Goal: Information Seeking & Learning: Learn about a topic

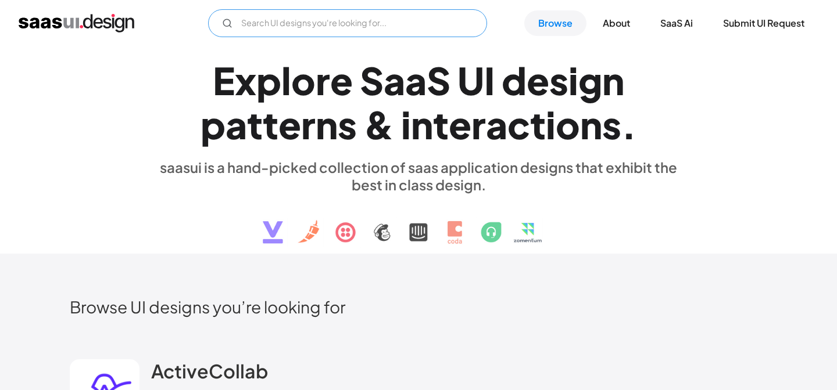
click at [353, 26] on input "Email Form" at bounding box center [347, 23] width 279 height 28
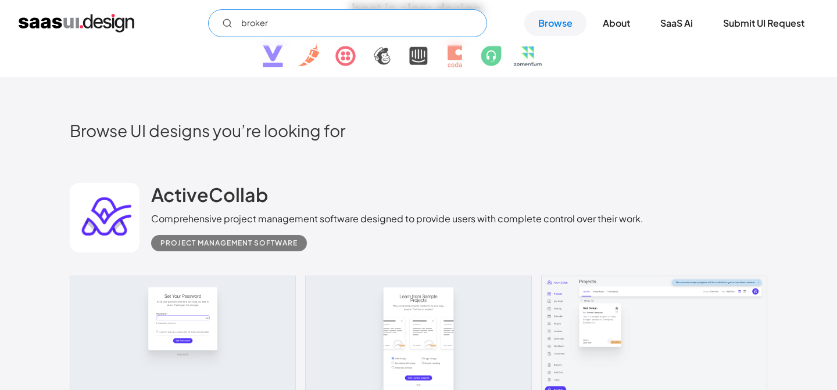
scroll to position [174, 0]
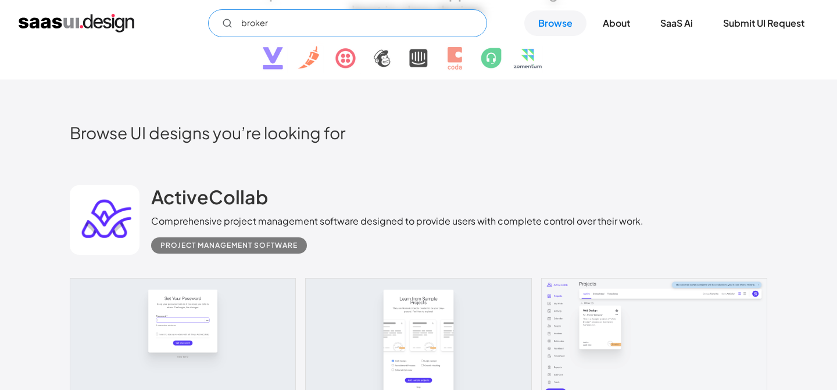
click at [225, 24] on icon "Email Form" at bounding box center [227, 23] width 10 height 10
click at [284, 26] on input "broker" at bounding box center [347, 23] width 279 height 28
type input "broker"
click at [562, 23] on link "Browse" at bounding box center [555, 23] width 62 height 26
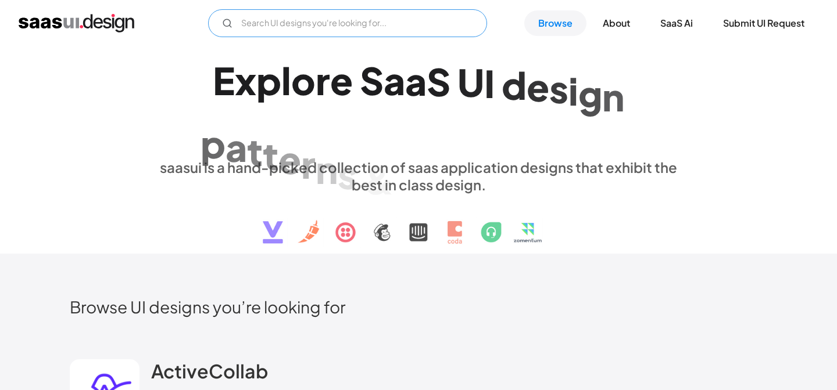
click at [321, 26] on input "Email Form" at bounding box center [347, 23] width 279 height 28
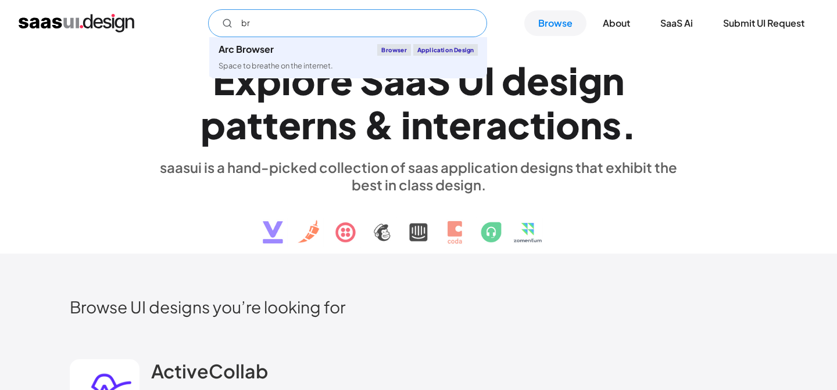
type input "b"
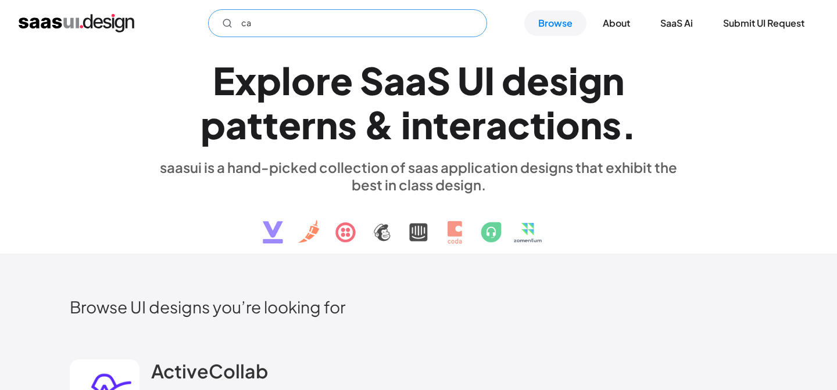
type input "c"
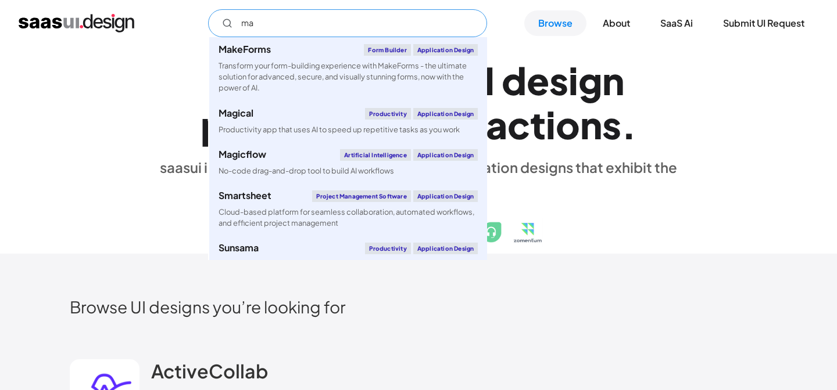
type input "m"
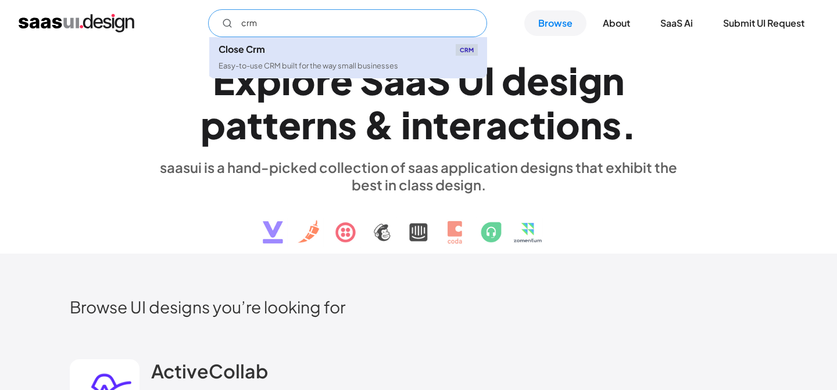
click at [325, 55] on div "Close Crm CRM" at bounding box center [347, 50] width 259 height 12
type input "crm"
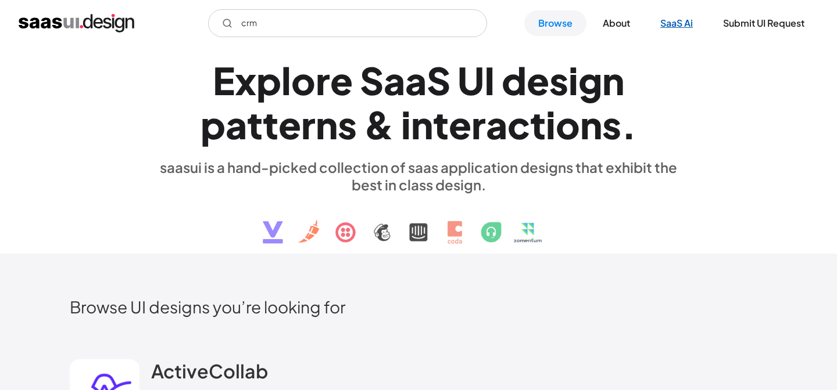
click at [679, 29] on link "SaaS Ai" at bounding box center [676, 23] width 60 height 26
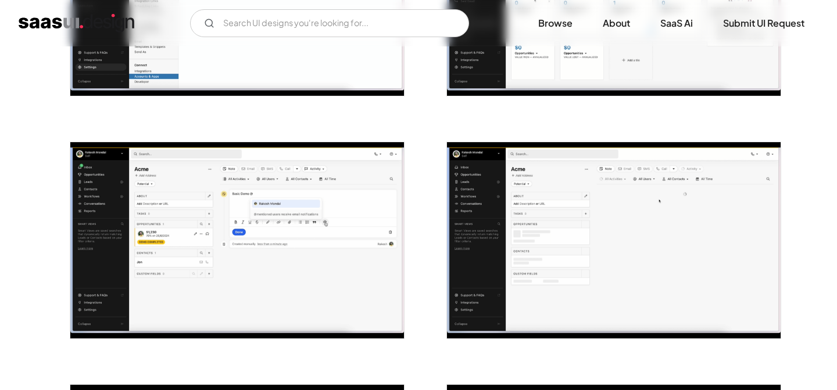
scroll to position [385, 0]
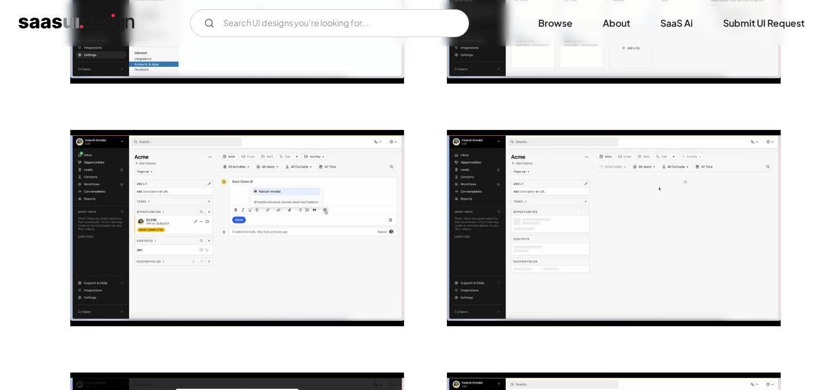
click at [321, 223] on img "open lightbox" at bounding box center [236, 228] width 333 height 196
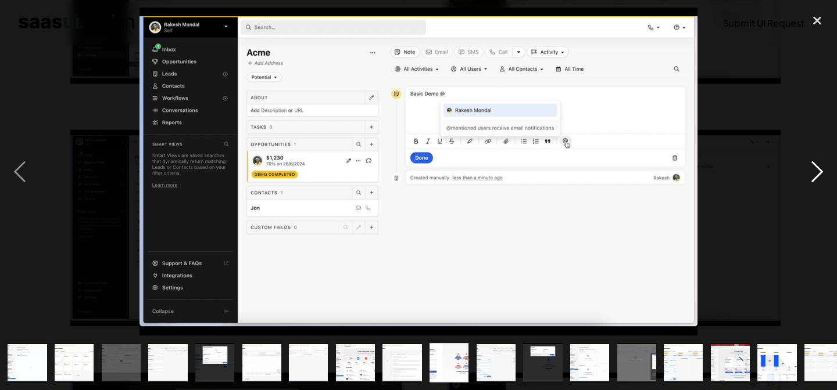
click at [820, 176] on div "next image" at bounding box center [817, 172] width 40 height 328
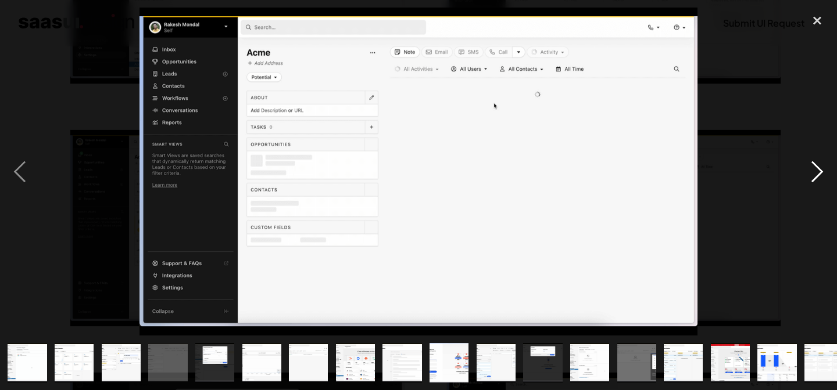
click at [820, 176] on div "next image" at bounding box center [817, 172] width 40 height 328
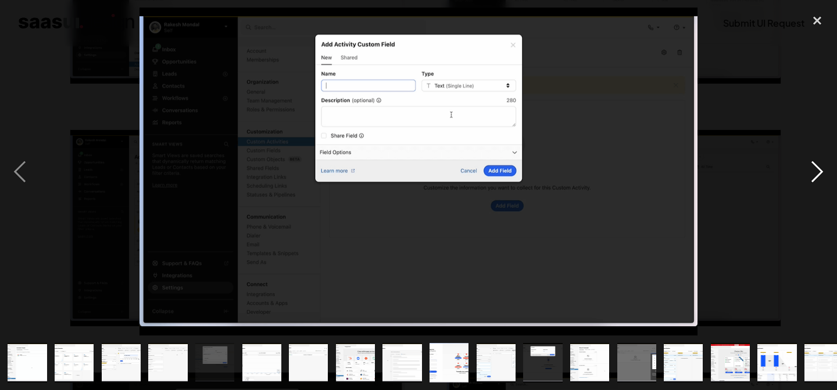
click at [820, 176] on div "next image" at bounding box center [817, 172] width 40 height 328
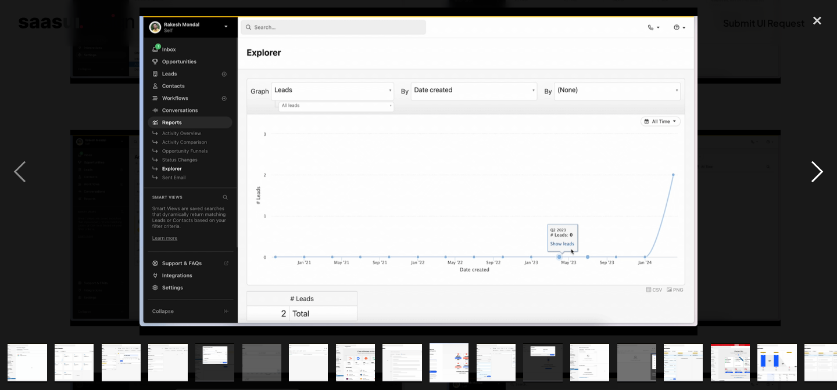
click at [820, 176] on div "next image" at bounding box center [817, 172] width 40 height 328
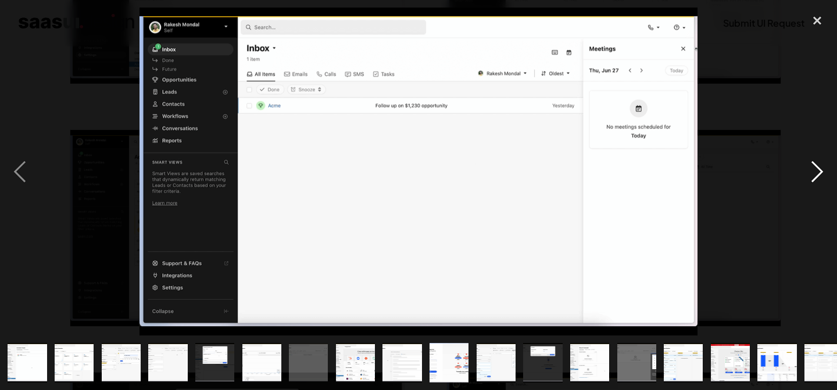
click at [820, 176] on div "next image" at bounding box center [817, 172] width 40 height 328
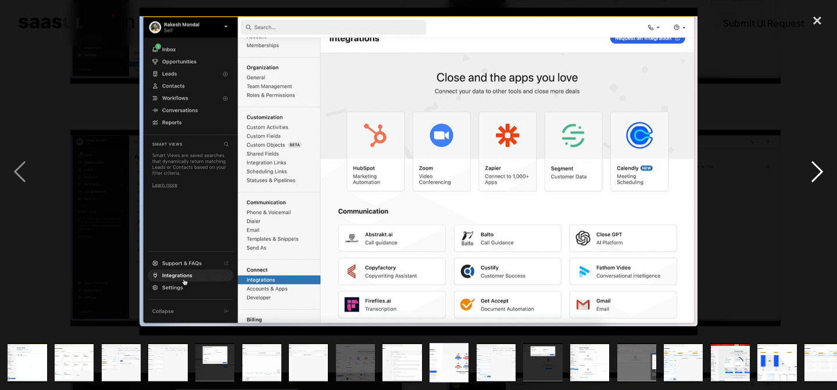
click at [820, 176] on div "next image" at bounding box center [817, 172] width 40 height 328
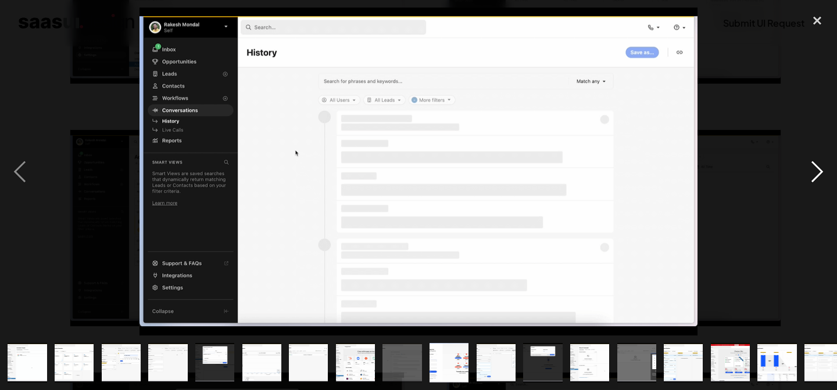
click at [820, 176] on div "next image" at bounding box center [817, 172] width 40 height 328
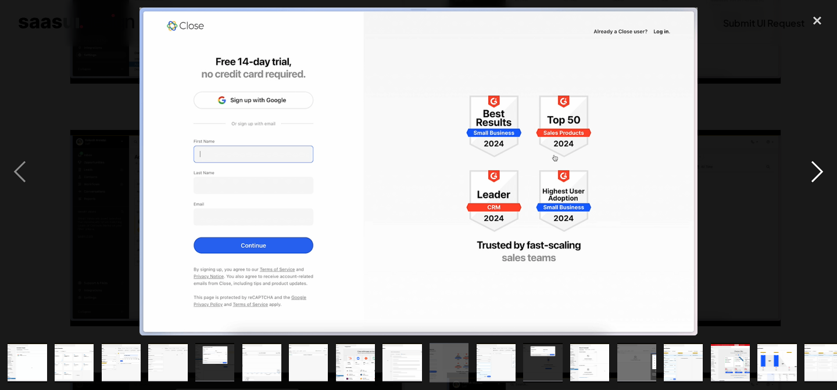
click at [820, 176] on div "next image" at bounding box center [817, 172] width 40 height 328
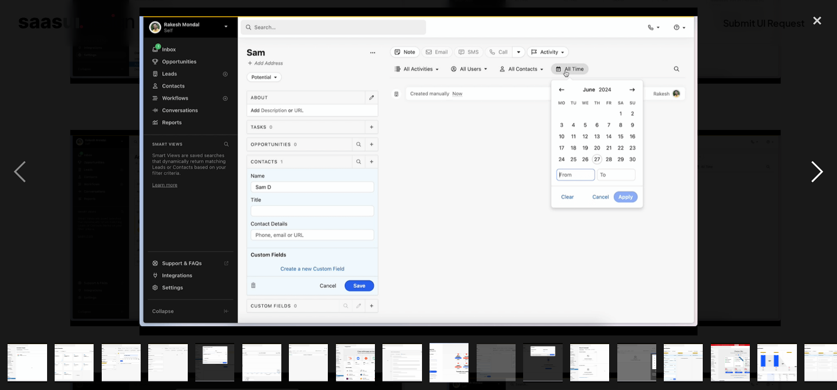
click at [820, 176] on div "next image" at bounding box center [817, 172] width 40 height 328
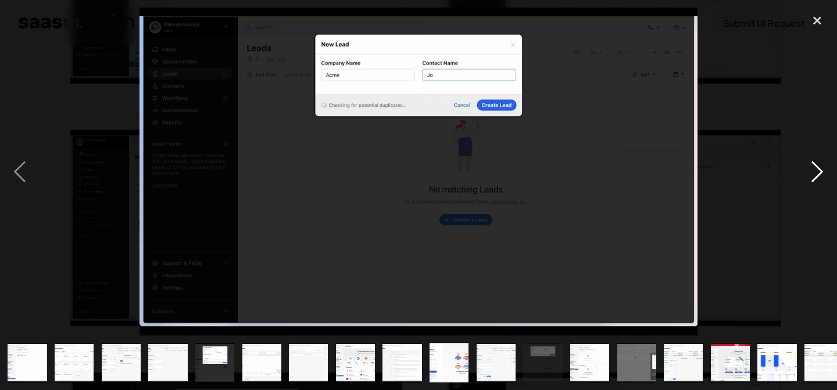
click at [820, 176] on div "next image" at bounding box center [817, 172] width 40 height 328
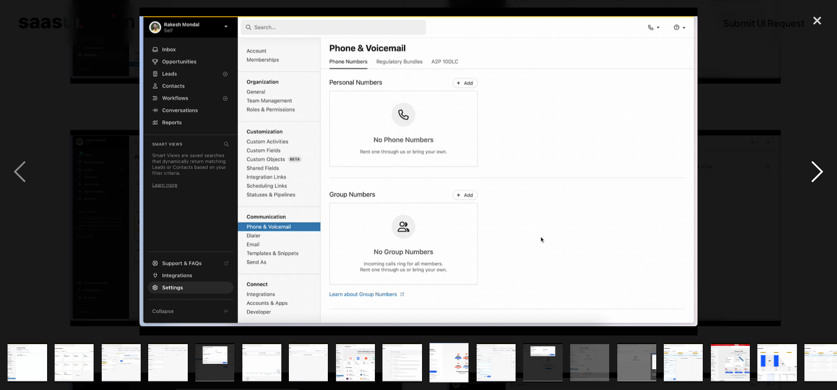
click at [820, 176] on div "next image" at bounding box center [817, 172] width 40 height 328
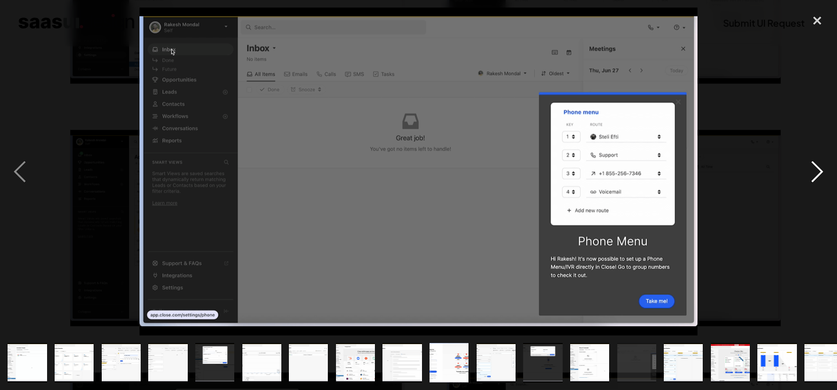
click at [820, 176] on div "next image" at bounding box center [817, 172] width 40 height 328
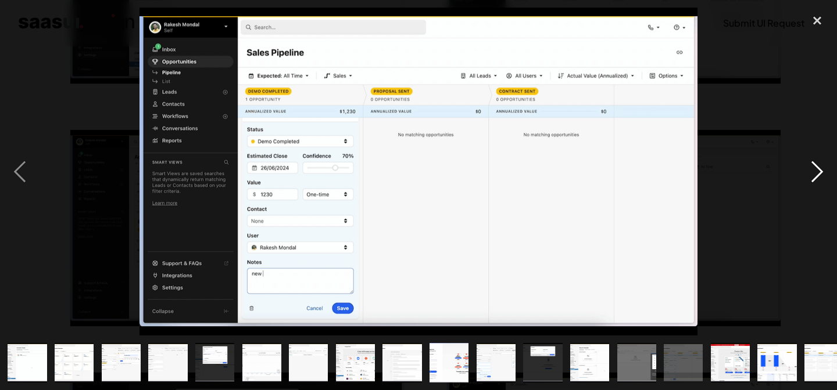
click at [820, 176] on div "next image" at bounding box center [817, 172] width 40 height 328
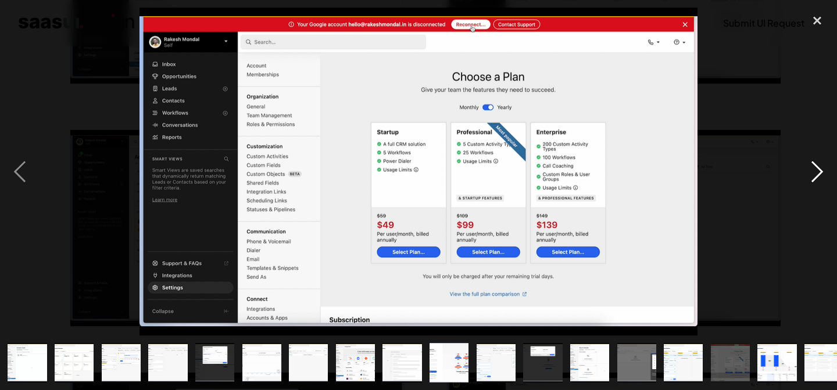
click at [820, 176] on div "next image" at bounding box center [817, 172] width 40 height 328
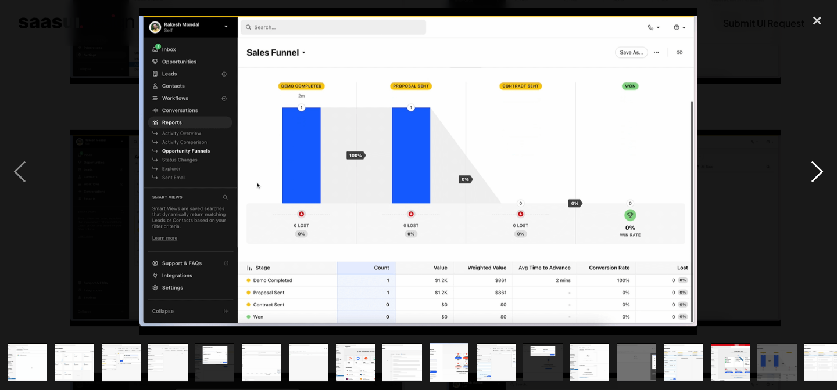
click at [820, 176] on div "next image" at bounding box center [817, 172] width 40 height 328
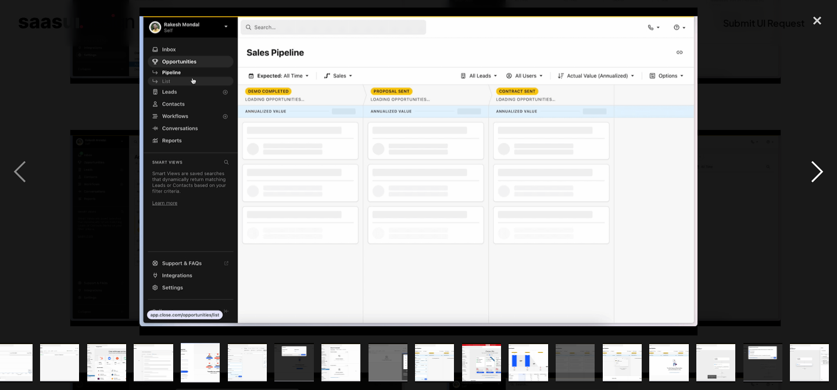
scroll to position [0, 249]
click at [820, 176] on div "next image" at bounding box center [817, 172] width 40 height 328
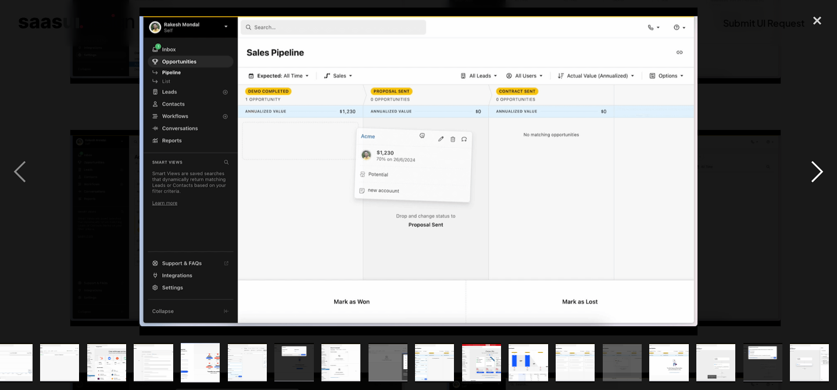
click at [820, 176] on div "next image" at bounding box center [817, 172] width 40 height 328
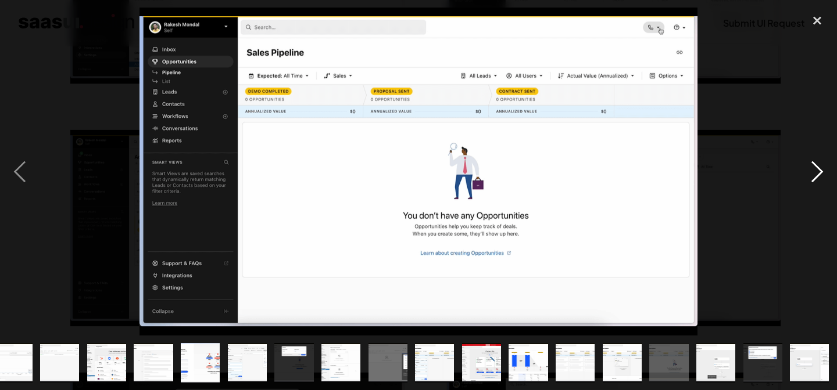
click at [820, 176] on div "next image" at bounding box center [817, 172] width 40 height 328
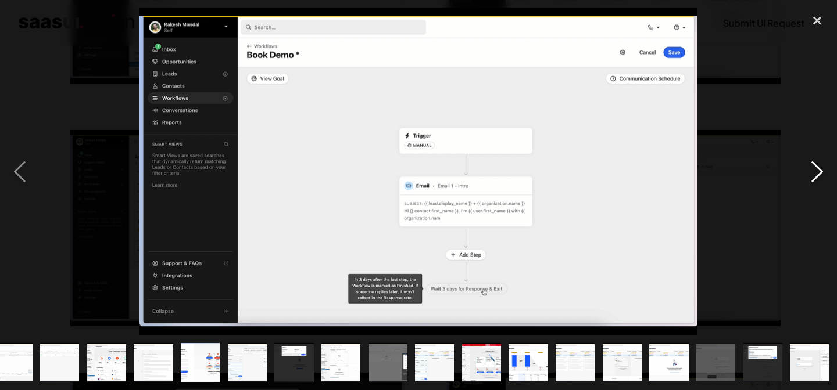
click at [820, 176] on div "next image" at bounding box center [817, 172] width 40 height 328
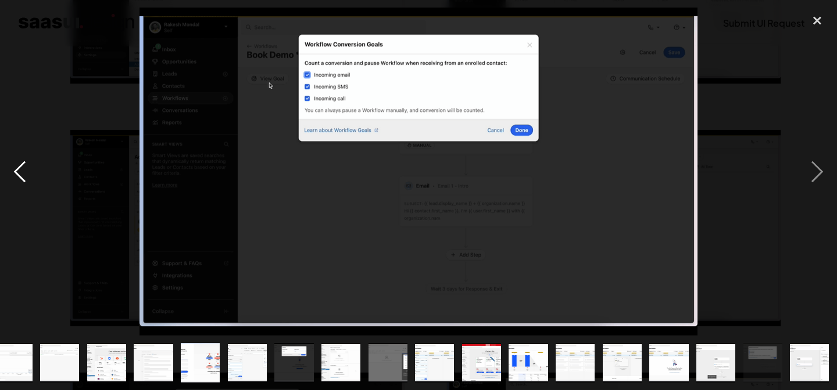
click at [35, 175] on div "previous image" at bounding box center [20, 172] width 40 height 328
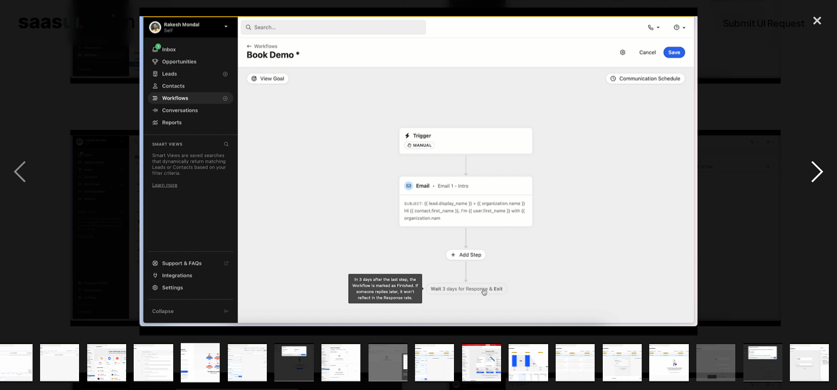
click at [816, 181] on div "next image" at bounding box center [817, 172] width 40 height 328
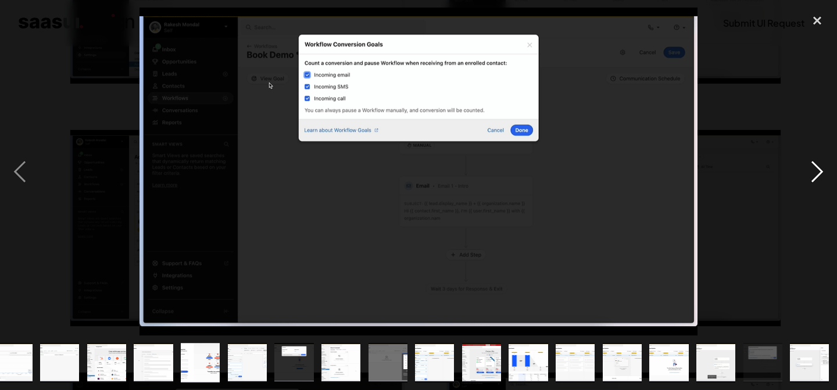
click at [816, 181] on div "next image" at bounding box center [817, 172] width 40 height 328
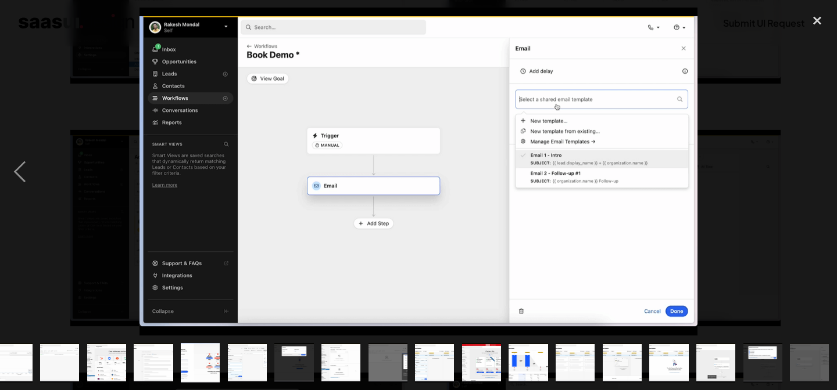
click at [816, 181] on div "next image" at bounding box center [817, 172] width 40 height 328
click at [817, 28] on div "close lightbox" at bounding box center [817, 21] width 40 height 26
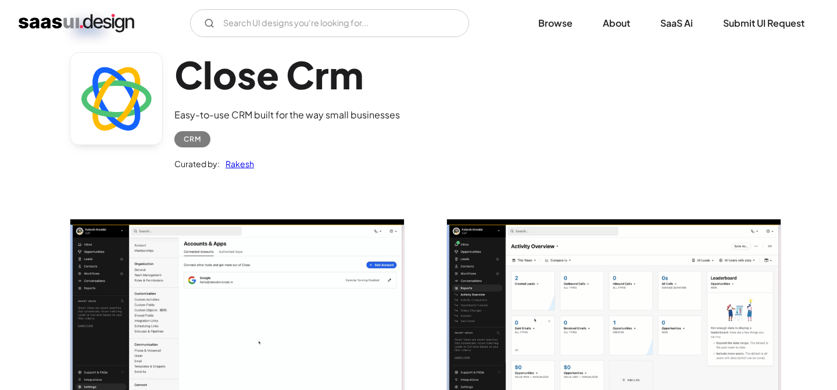
scroll to position [0, 0]
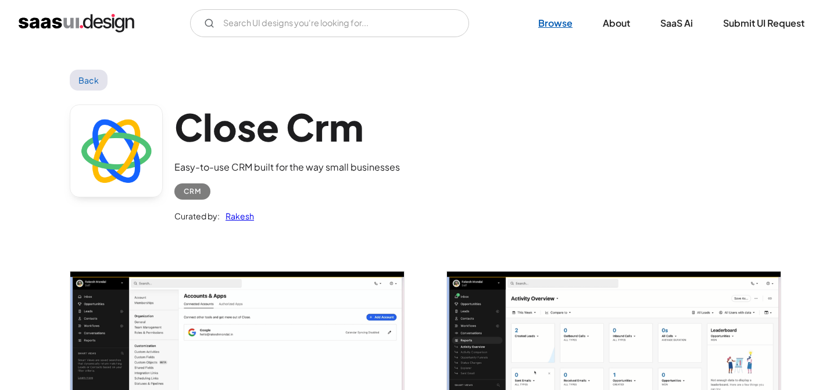
click at [563, 30] on link "Browse" at bounding box center [555, 23] width 62 height 26
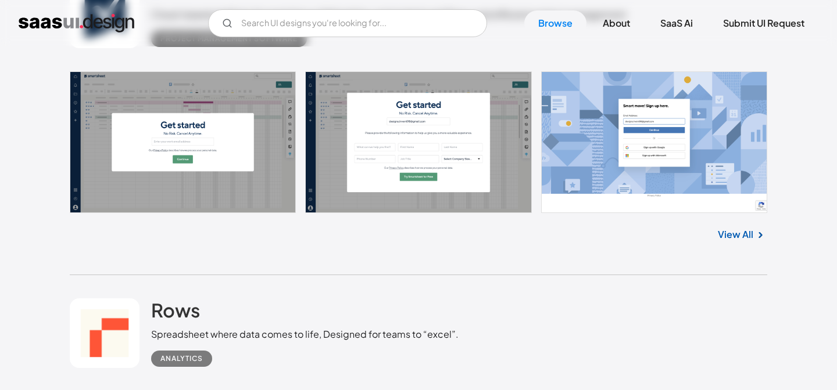
scroll to position [698, 0]
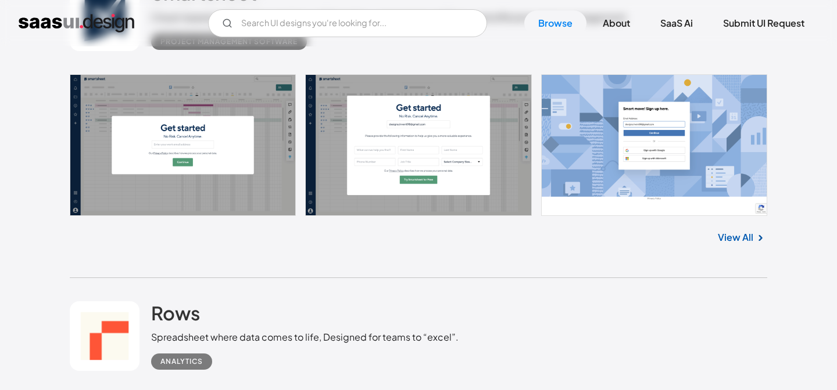
click at [245, 162] on link at bounding box center [418, 145] width 697 height 142
click at [182, 363] on div "Analytics" at bounding box center [181, 362] width 42 height 14
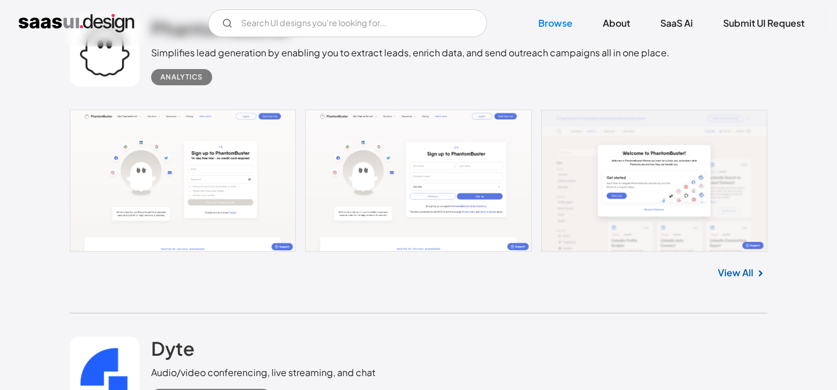
scroll to position [2933, 0]
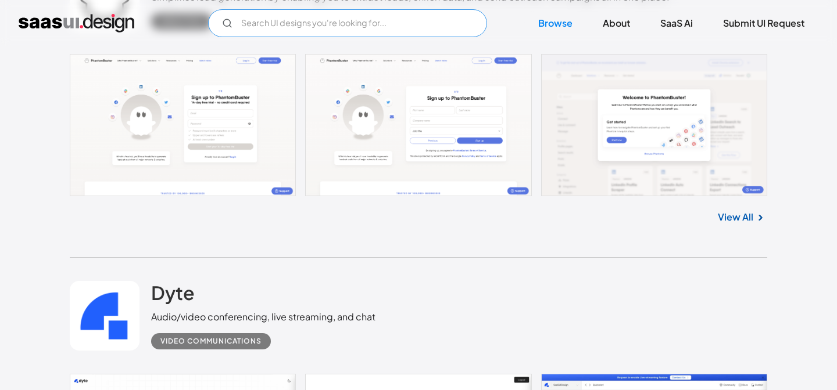
click at [250, 17] on input "Email Form" at bounding box center [347, 23] width 279 height 28
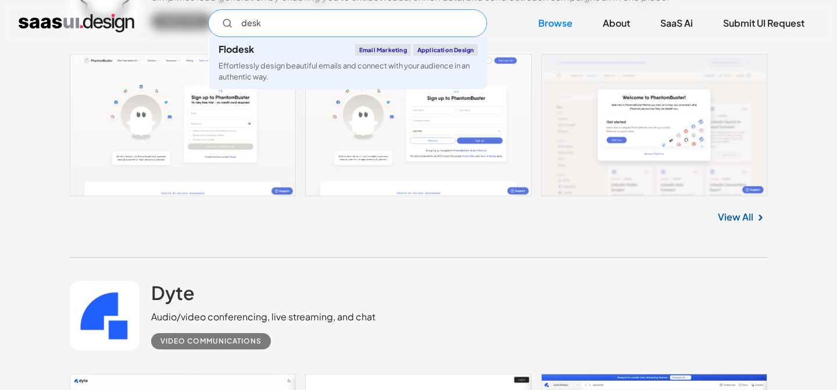
type input "desk"
click at [193, 231] on div "View All" at bounding box center [418, 215] width 697 height 38
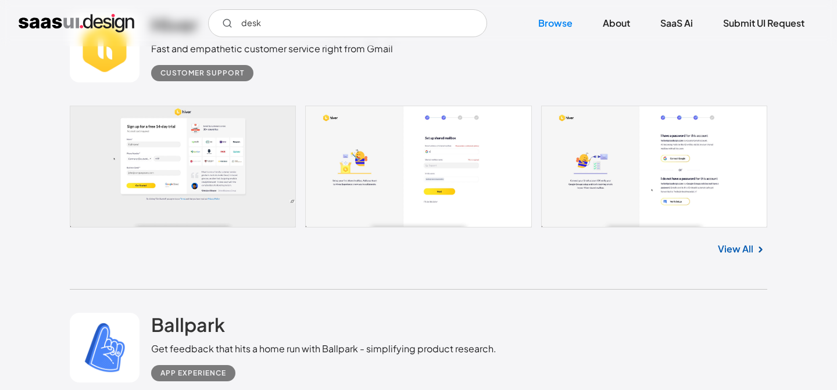
scroll to position [4696, 0]
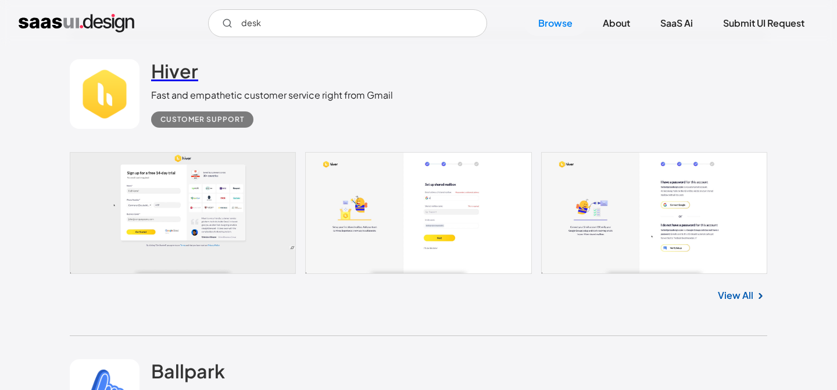
click at [181, 74] on h2 "Hiver" at bounding box center [174, 70] width 47 height 23
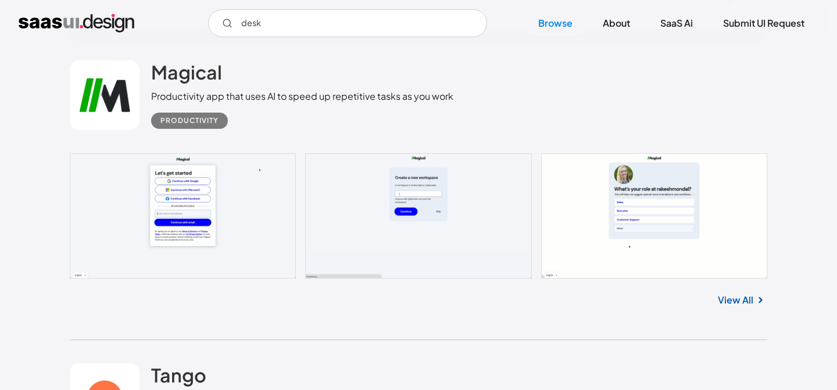
scroll to position [5940, 0]
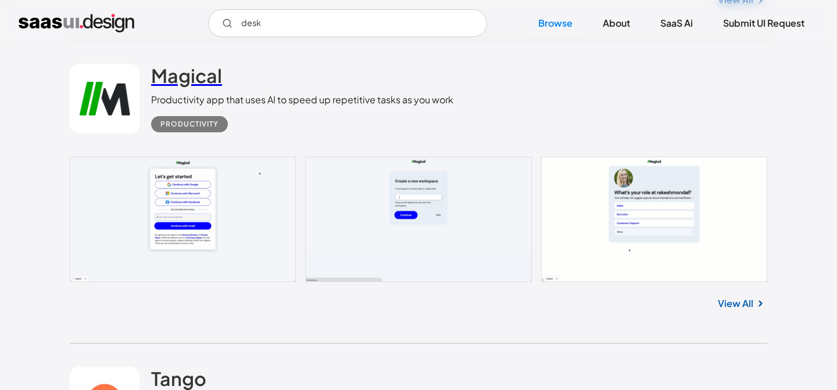
click at [199, 73] on h2 "Magical" at bounding box center [186, 75] width 71 height 23
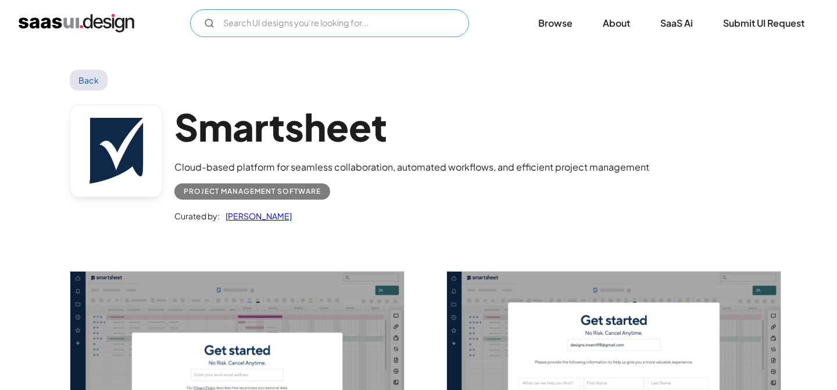
click at [271, 22] on input "Email Form" at bounding box center [329, 23] width 279 height 28
type input "ticket"
click at [91, 83] on link "Back" at bounding box center [89, 80] width 38 height 21
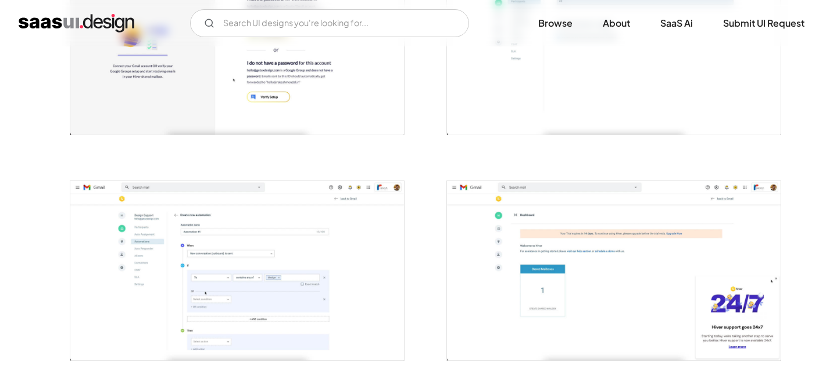
scroll to position [544, 0]
click at [274, 266] on img "open lightbox" at bounding box center [236, 270] width 333 height 180
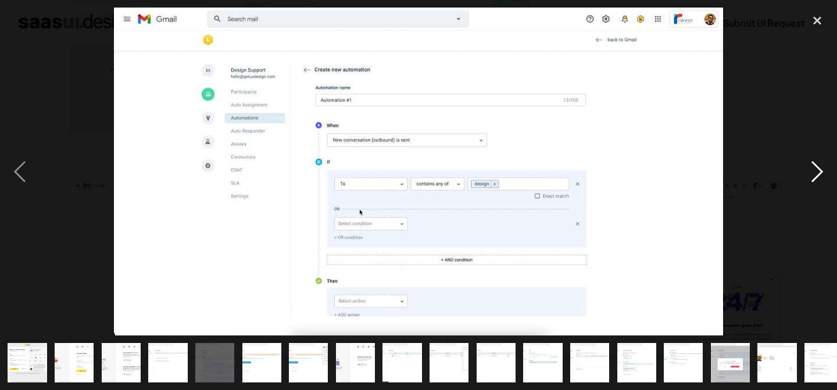
click at [807, 163] on div "next image" at bounding box center [817, 172] width 40 height 328
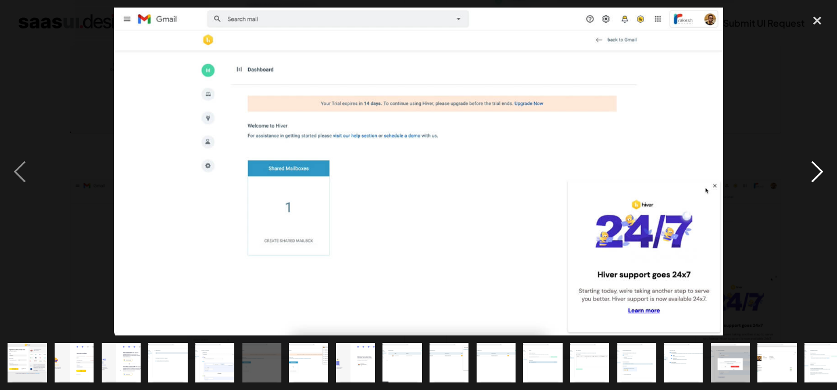
click at [807, 163] on div "next image" at bounding box center [817, 172] width 40 height 328
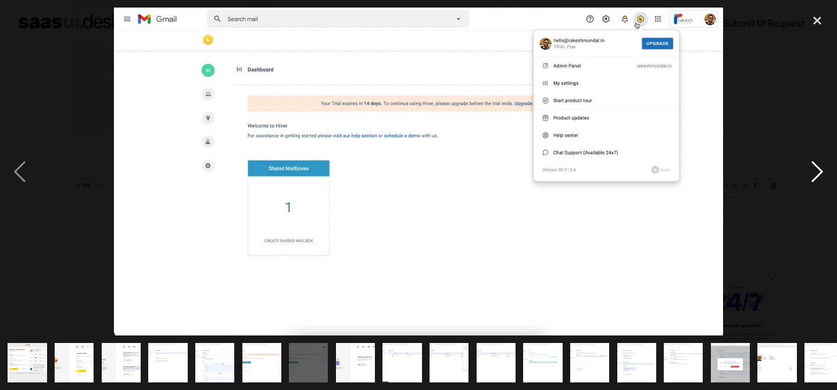
click at [807, 163] on div "next image" at bounding box center [817, 172] width 40 height 328
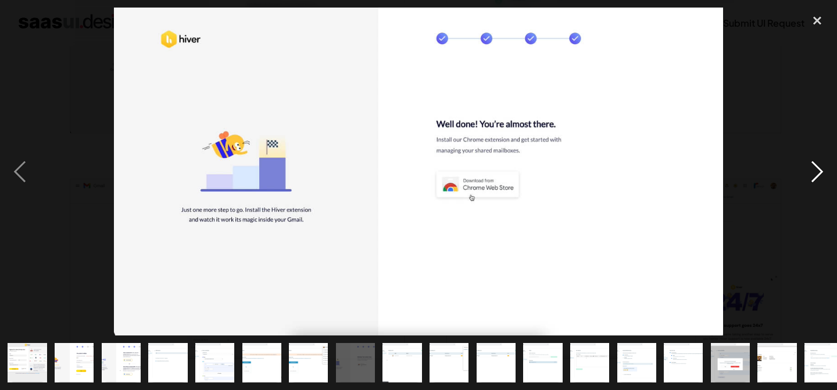
click at [807, 163] on div "next image" at bounding box center [817, 172] width 40 height 328
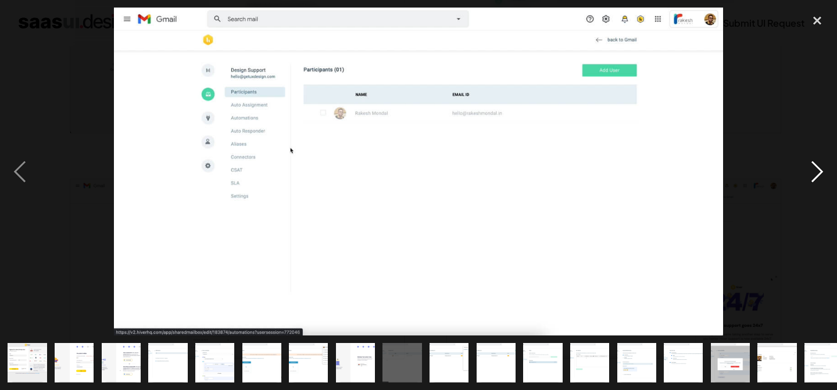
click at [807, 163] on div "next image" at bounding box center [817, 172] width 40 height 328
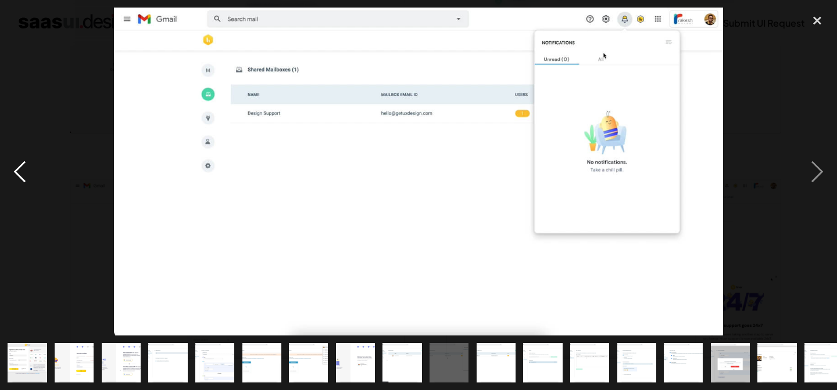
click at [28, 170] on div "previous image" at bounding box center [20, 172] width 40 height 328
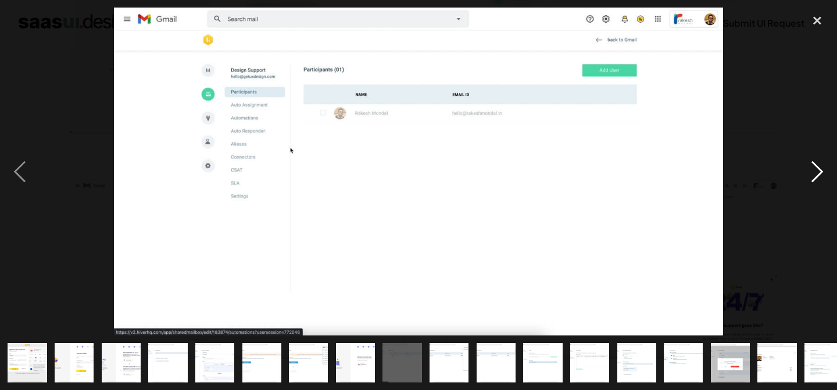
click at [805, 173] on div "next image" at bounding box center [817, 172] width 40 height 328
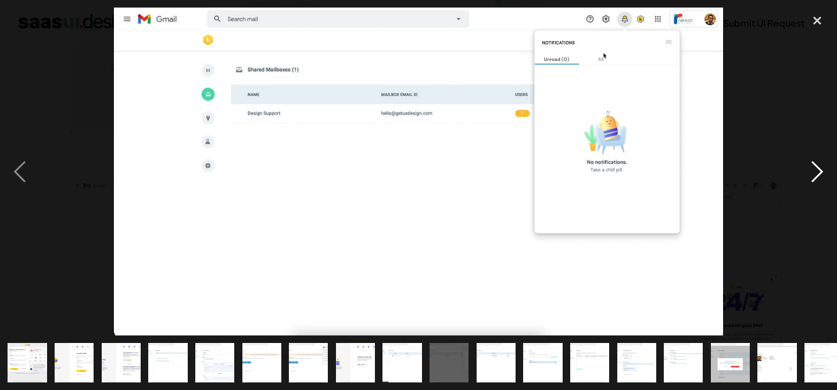
click at [805, 173] on div "next image" at bounding box center [817, 172] width 40 height 328
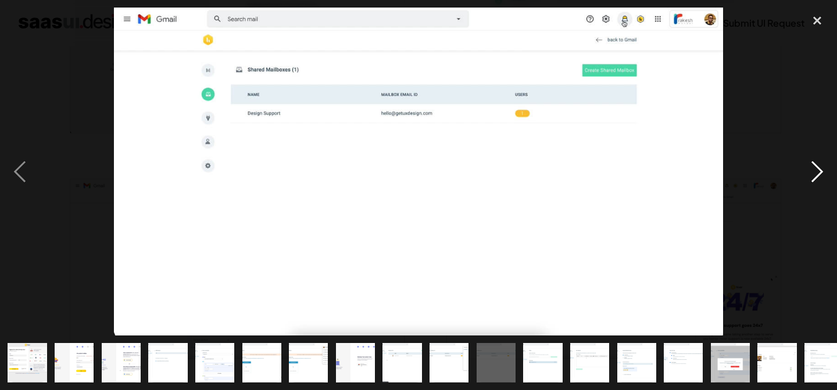
click at [805, 173] on div "next image" at bounding box center [817, 172] width 40 height 328
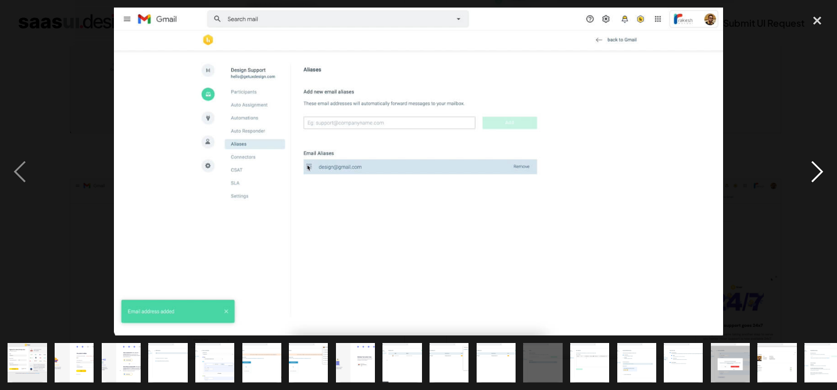
click at [805, 173] on div "next image" at bounding box center [817, 172] width 40 height 328
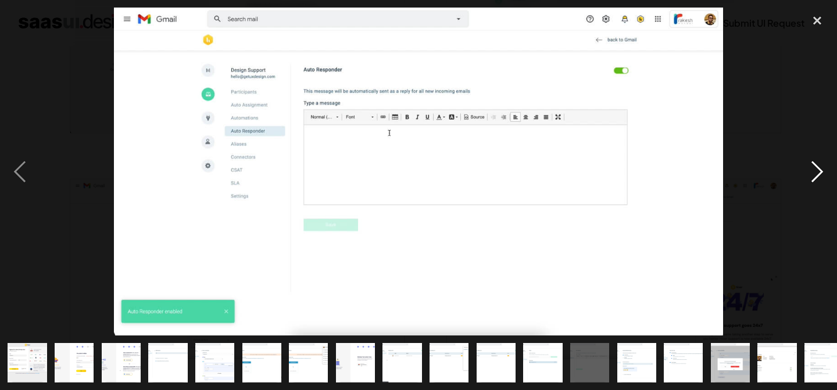
click at [805, 173] on div "next image" at bounding box center [817, 172] width 40 height 328
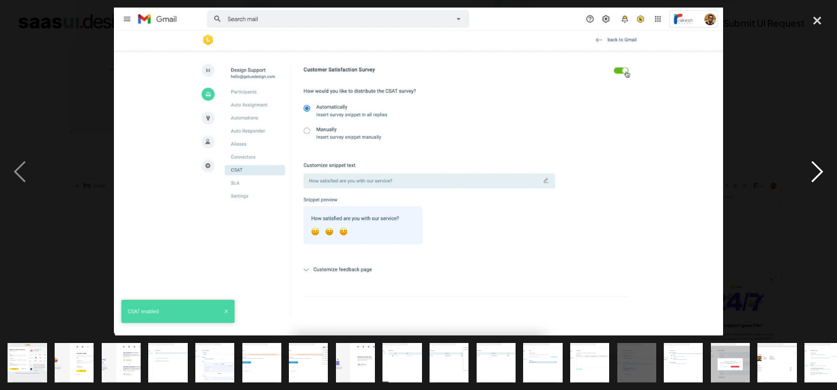
click at [805, 173] on div "next image" at bounding box center [817, 172] width 40 height 328
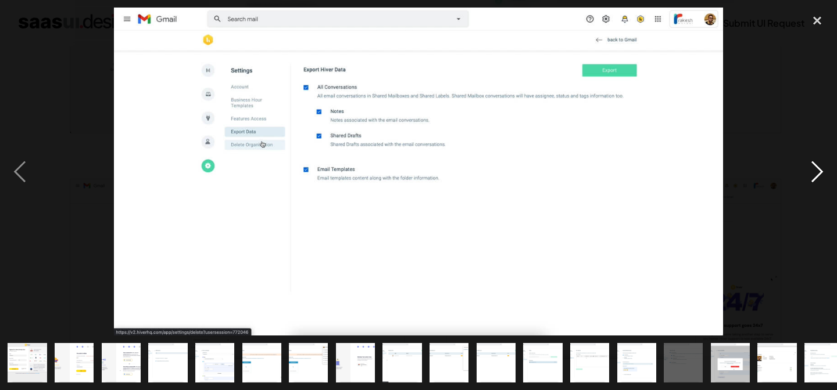
click at [805, 173] on div "next image" at bounding box center [817, 172] width 40 height 328
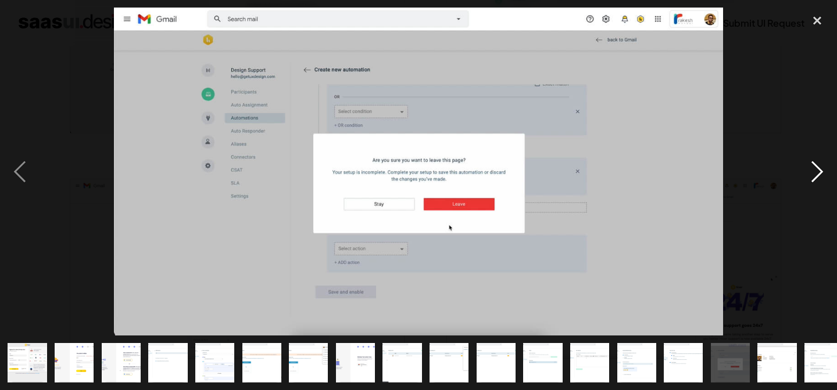
click at [805, 173] on div "next image" at bounding box center [817, 172] width 40 height 328
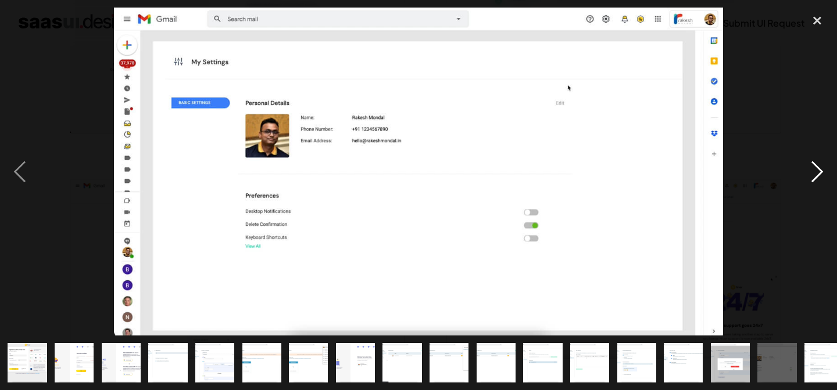
click at [805, 173] on div "next image" at bounding box center [817, 172] width 40 height 328
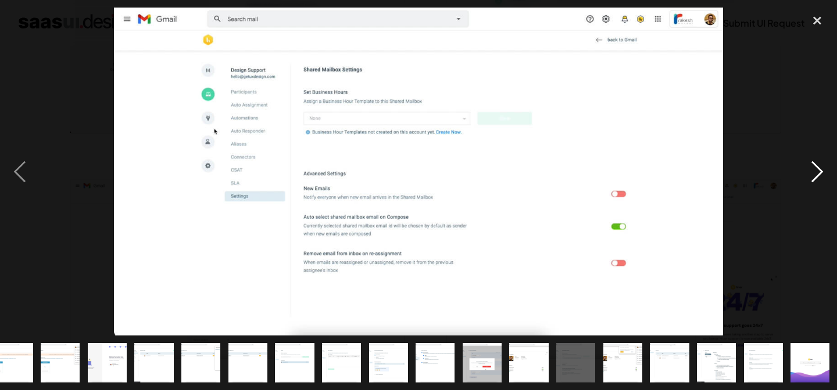
scroll to position [0, 249]
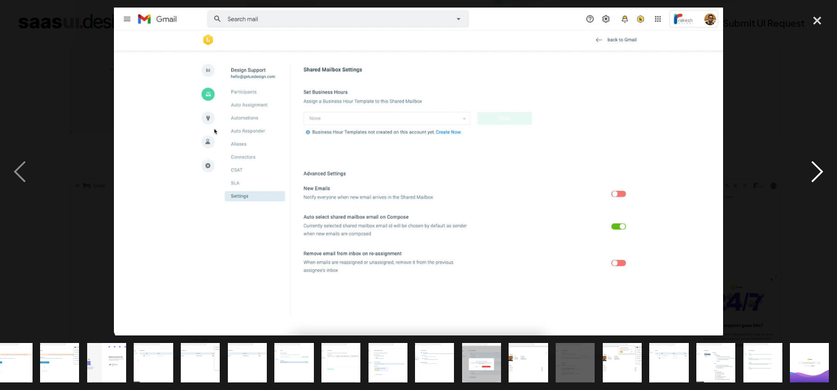
click at [805, 173] on div "next image" at bounding box center [817, 172] width 40 height 328
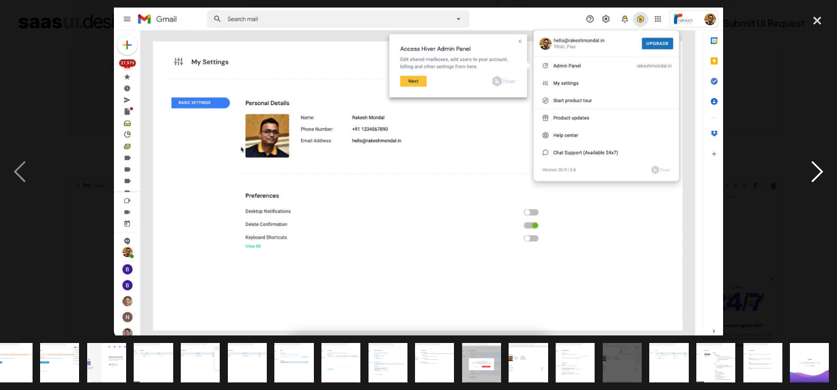
click at [805, 173] on div "next image" at bounding box center [817, 172] width 40 height 328
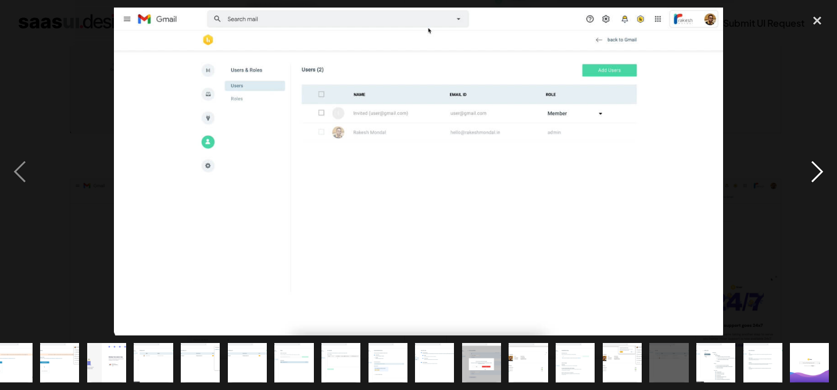
click at [805, 173] on div "next image" at bounding box center [817, 172] width 40 height 328
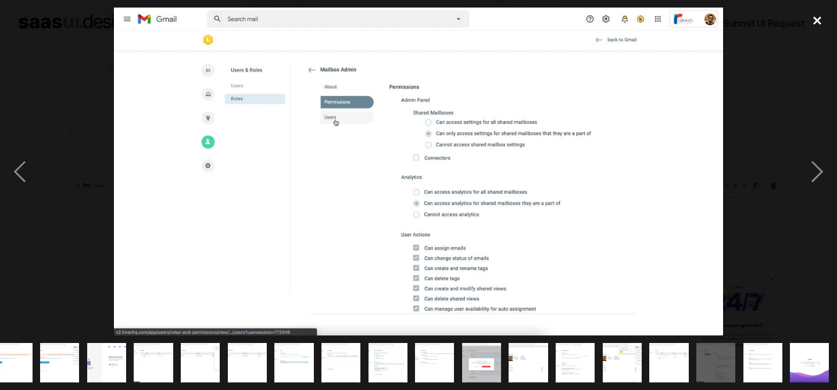
click at [811, 28] on div "close lightbox" at bounding box center [817, 21] width 40 height 26
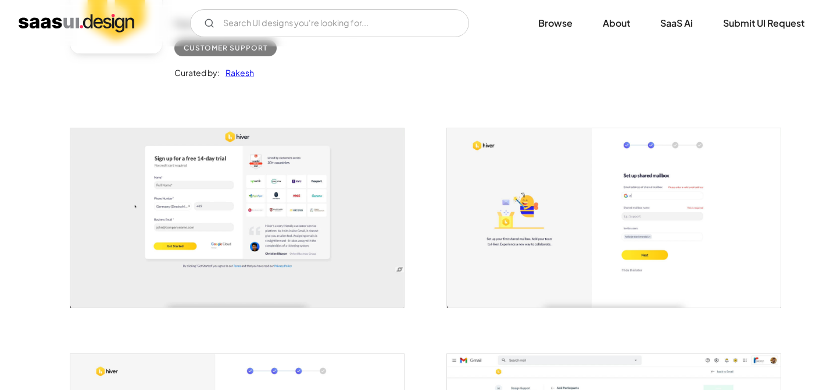
scroll to position [0, 0]
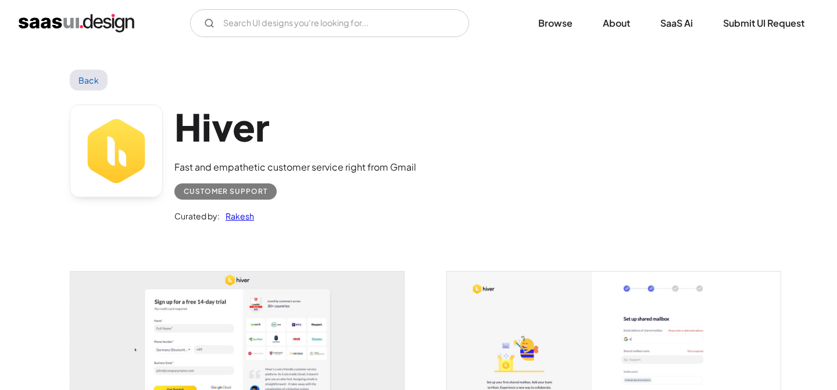
click at [88, 82] on link "Back" at bounding box center [89, 80] width 38 height 21
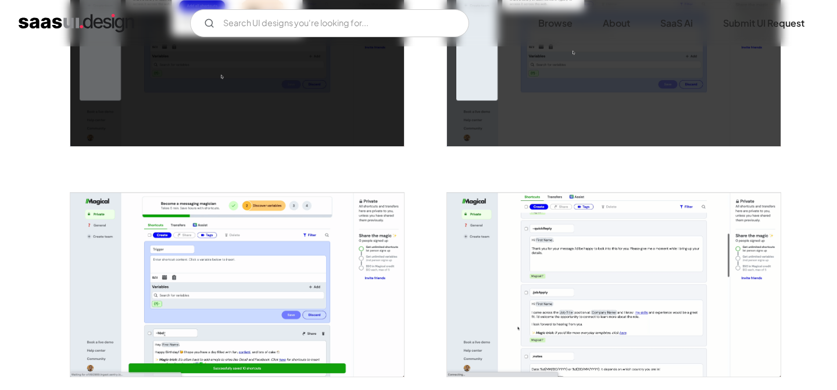
scroll to position [1299, 0]
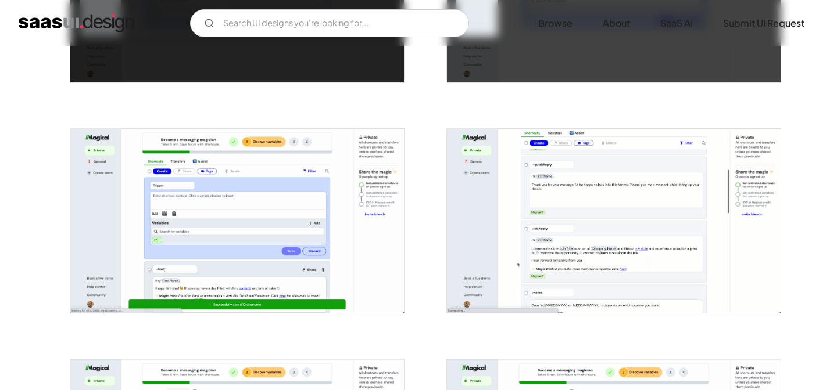
click at [277, 225] on img "open lightbox" at bounding box center [236, 221] width 333 height 185
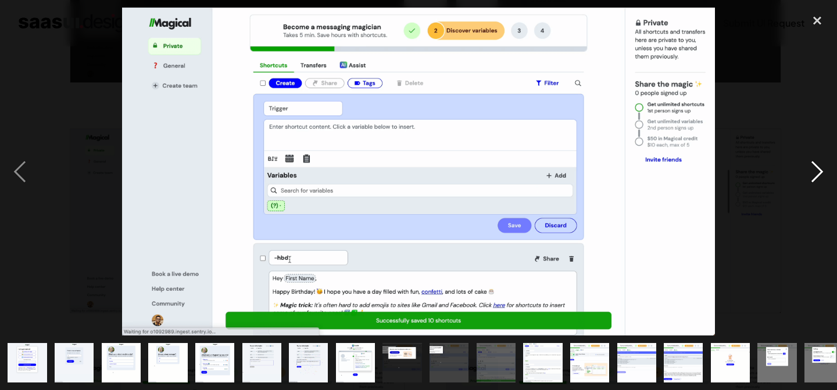
click at [822, 167] on div "next image" at bounding box center [817, 172] width 40 height 328
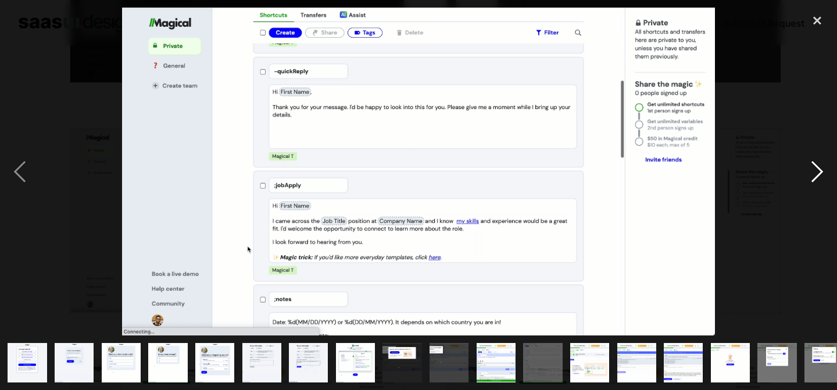
click at [821, 167] on div "next image" at bounding box center [817, 172] width 40 height 328
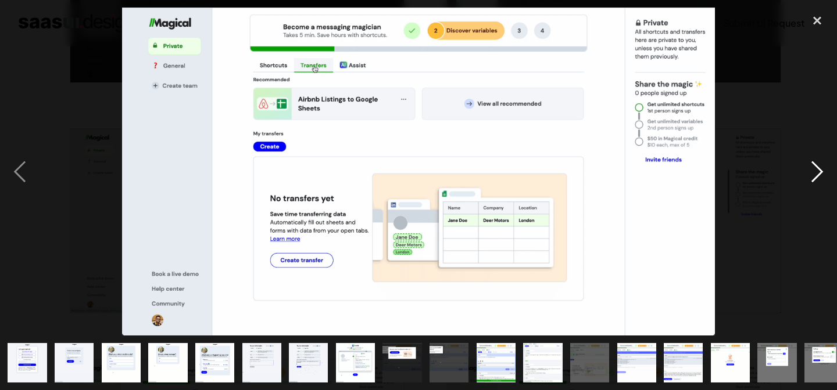
click at [821, 167] on div "next image" at bounding box center [817, 172] width 40 height 328
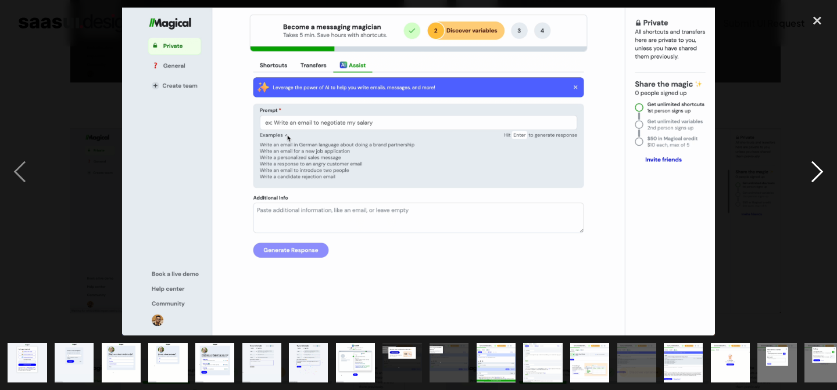
click at [821, 167] on div "next image" at bounding box center [817, 172] width 40 height 328
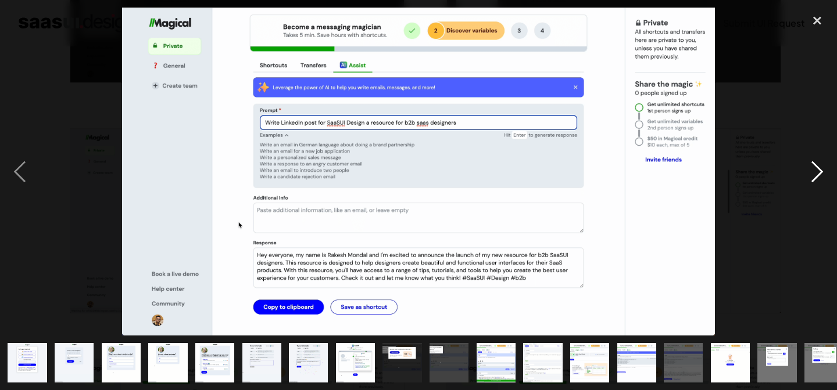
click at [821, 167] on div "next image" at bounding box center [817, 172] width 40 height 328
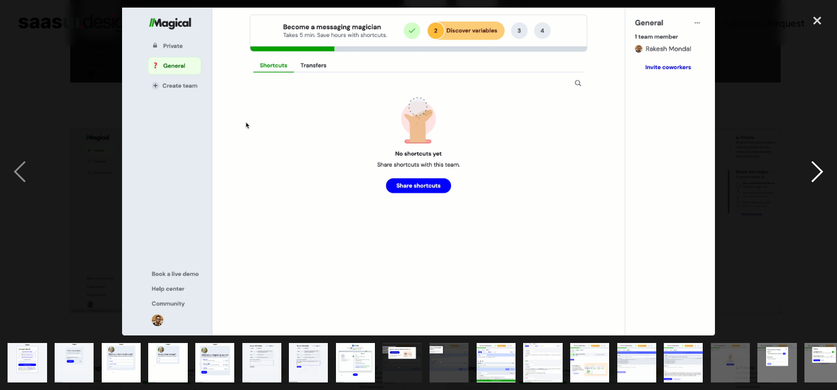
click at [821, 167] on div "next image" at bounding box center [817, 172] width 40 height 328
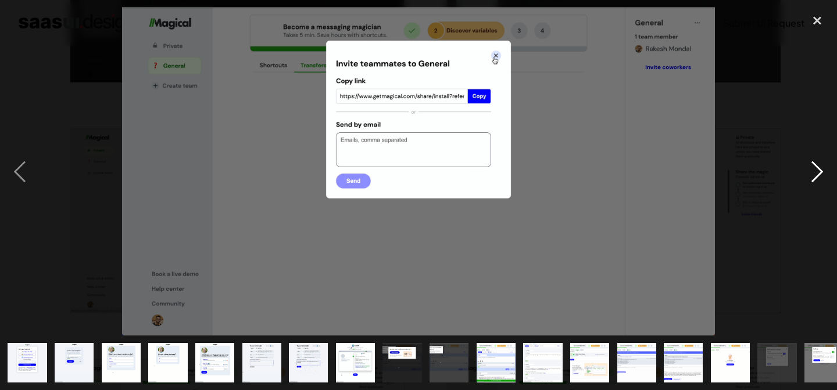
click at [821, 167] on div "next image" at bounding box center [817, 172] width 40 height 328
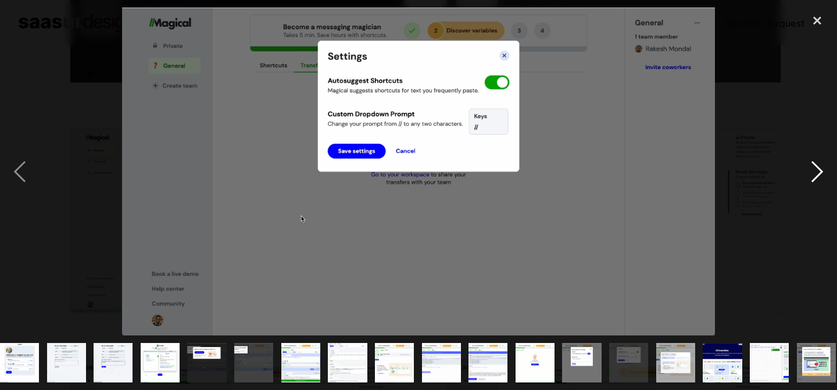
scroll to position [0, 202]
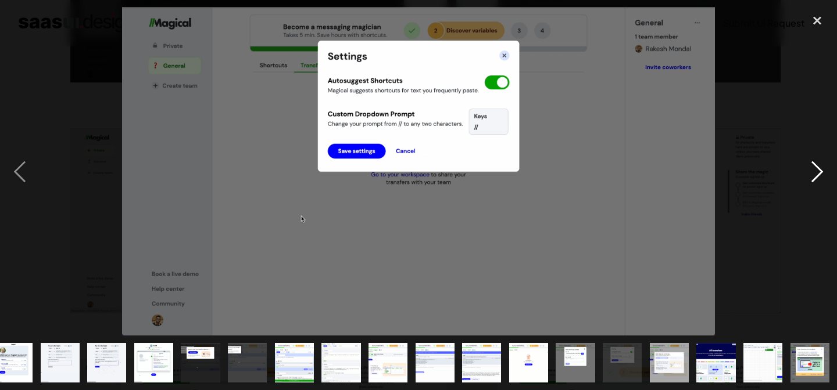
click at [821, 167] on div "next image" at bounding box center [817, 172] width 40 height 328
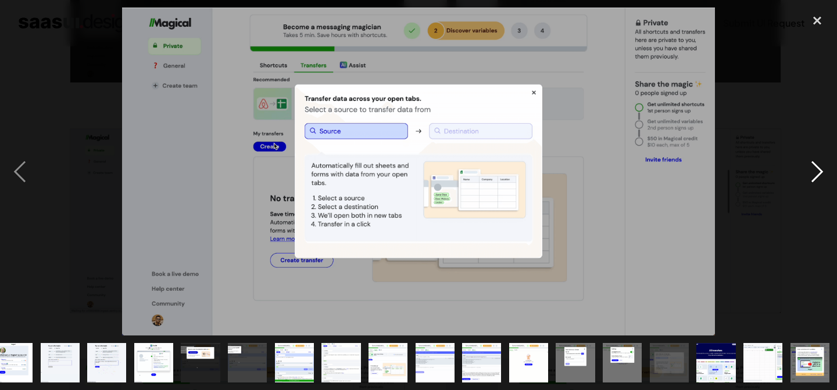
click at [821, 167] on div "next image" at bounding box center [817, 172] width 40 height 328
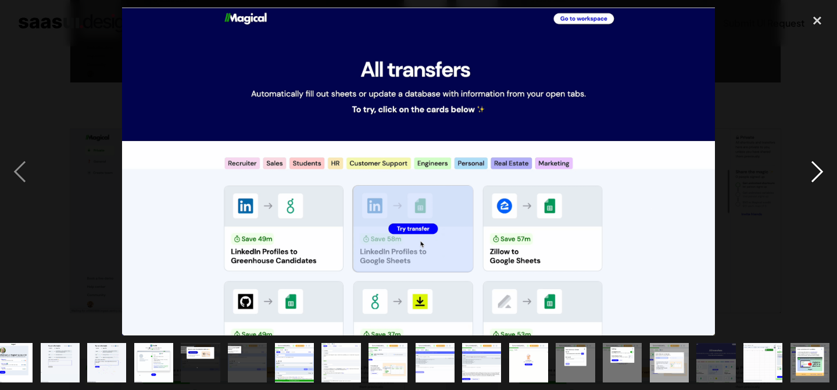
click at [821, 167] on div "next image" at bounding box center [817, 172] width 40 height 328
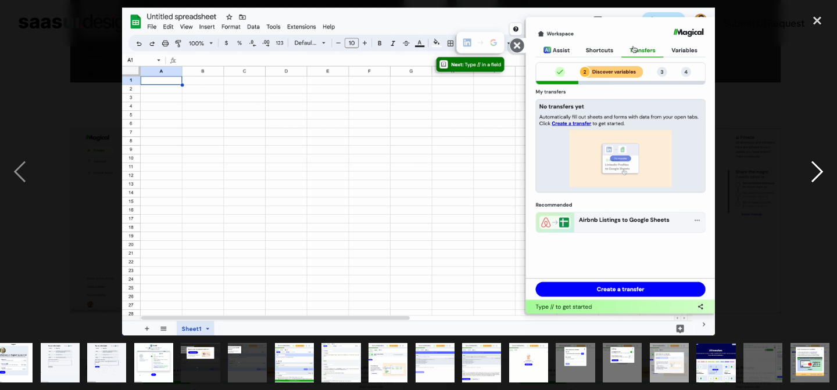
click at [821, 167] on div "next image" at bounding box center [817, 172] width 40 height 328
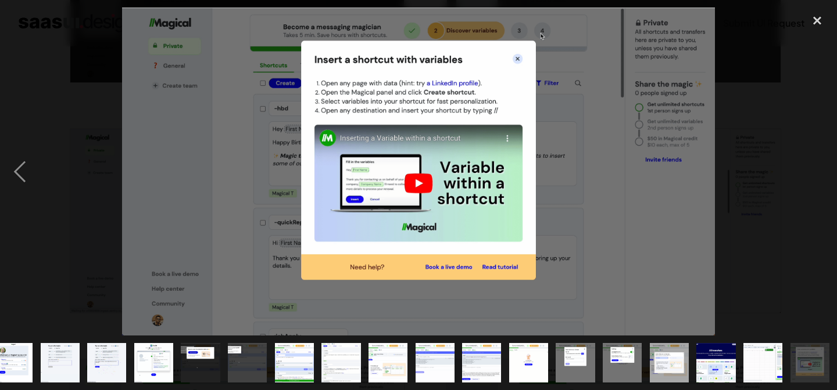
click at [821, 167] on div "next image" at bounding box center [817, 172] width 40 height 328
click at [820, 24] on div "close lightbox" at bounding box center [817, 21] width 40 height 26
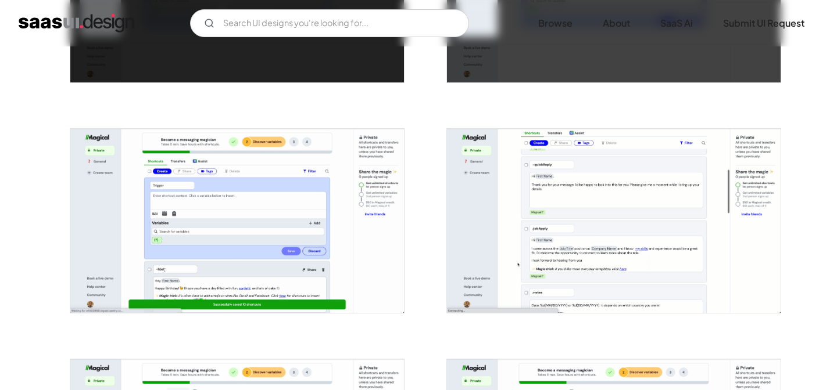
scroll to position [0, 0]
